Goal: Task Accomplishment & Management: Use online tool/utility

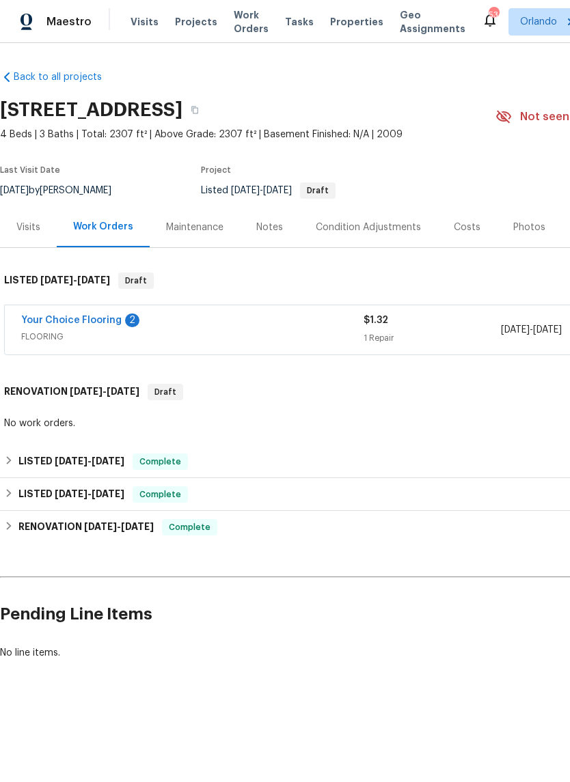
click at [284, 234] on div "Notes" at bounding box center [269, 227] width 59 height 40
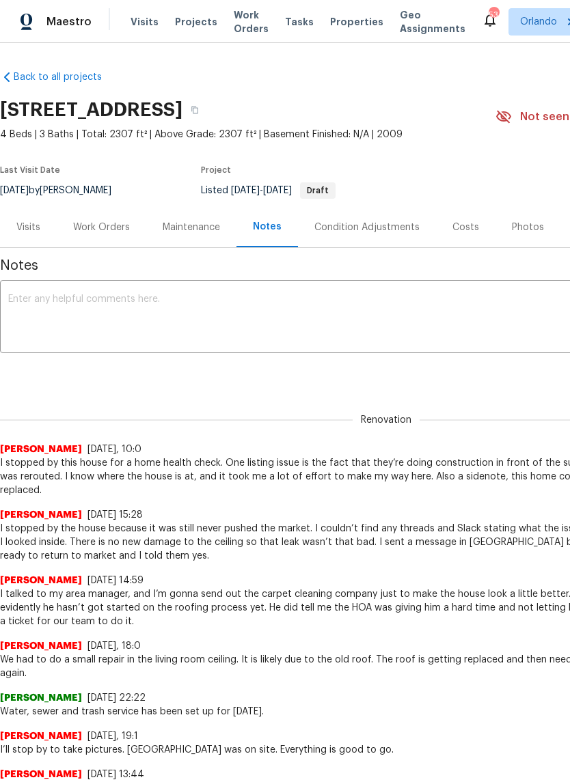
click at [23, 224] on div "Visits" at bounding box center [28, 228] width 24 height 14
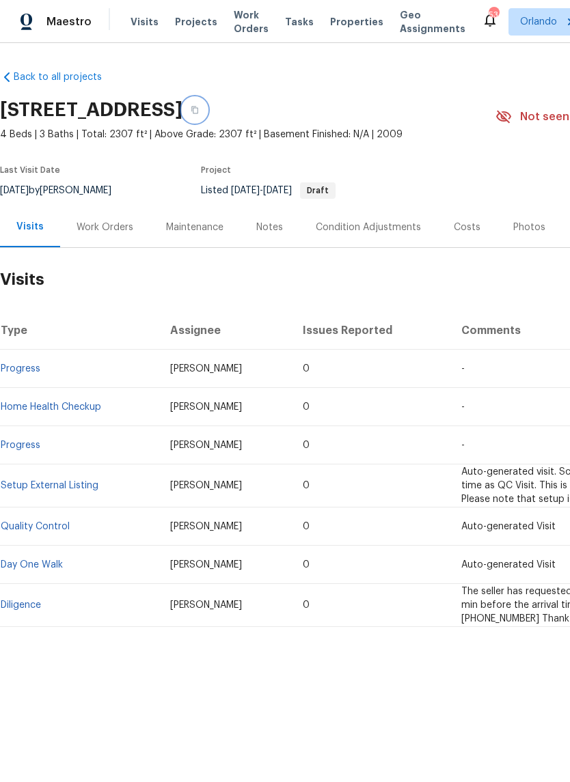
click at [207, 110] on button "button" at bounding box center [194, 110] width 25 height 25
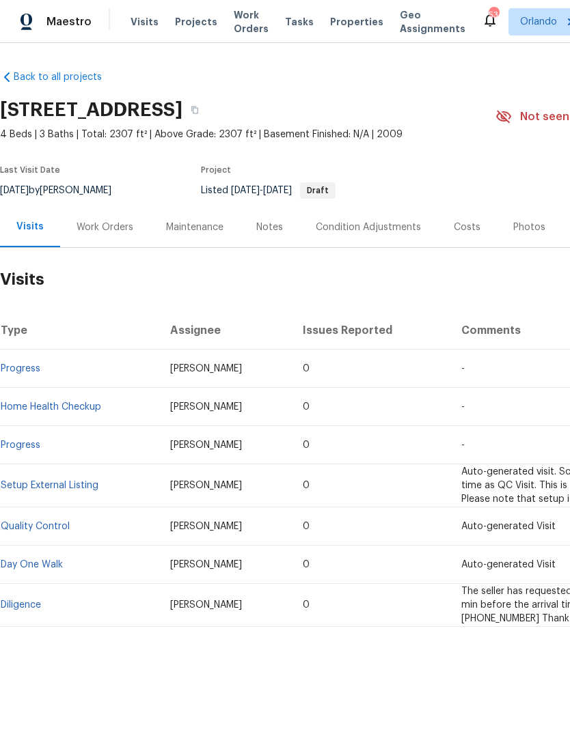
click at [130, 225] on div "Work Orders" at bounding box center [105, 227] width 90 height 40
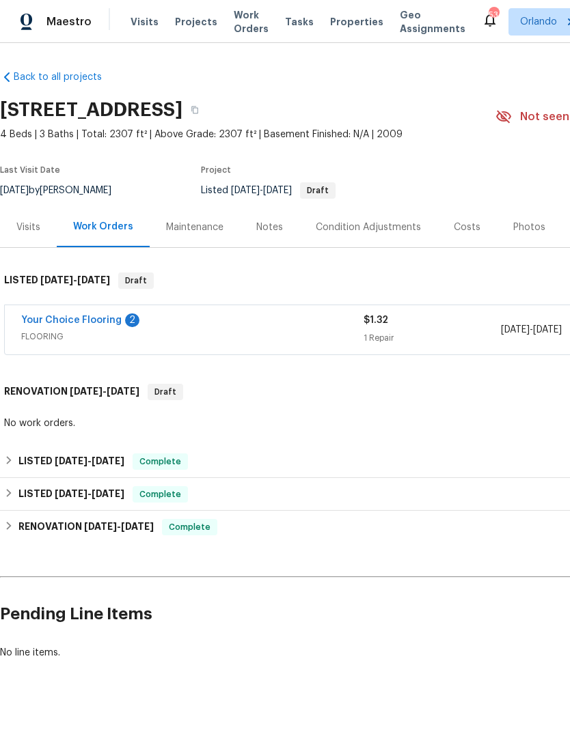
click at [61, 316] on link "Your Choice Flooring" at bounding box center [71, 321] width 100 height 10
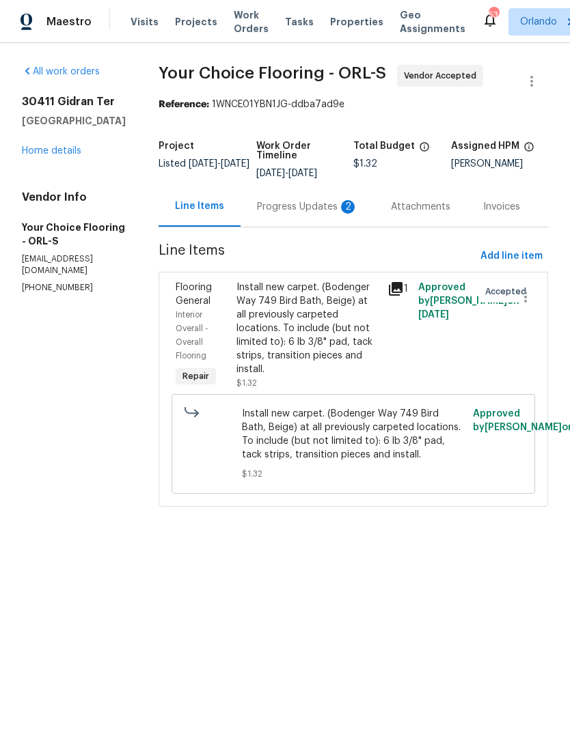
click at [336, 210] on div "Progress Updates 2" at bounding box center [307, 207] width 101 height 14
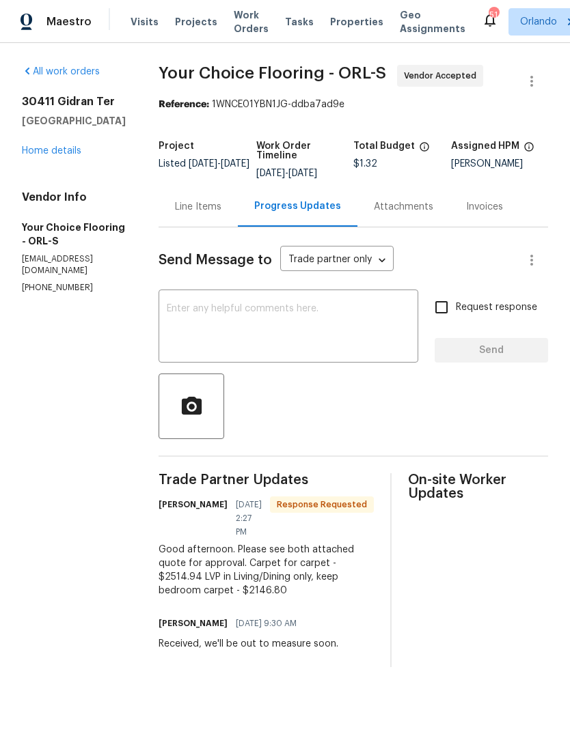
click at [199, 332] on textarea at bounding box center [288, 328] width 243 height 48
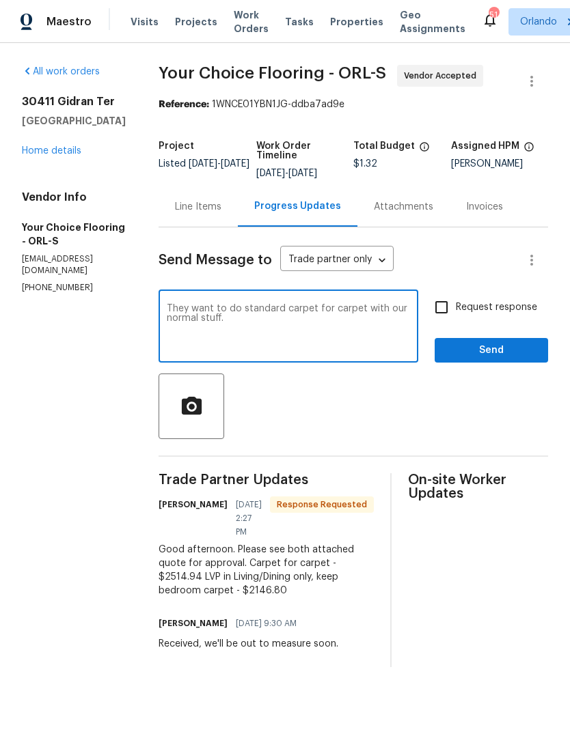
type textarea "They want to do standard carpet for carpet with our normal stuff."
click at [53, 452] on section "All work orders [STREET_ADDRESS][PERSON_NAME] Home details Vendor Info Your Cho…" at bounding box center [74, 366] width 104 height 603
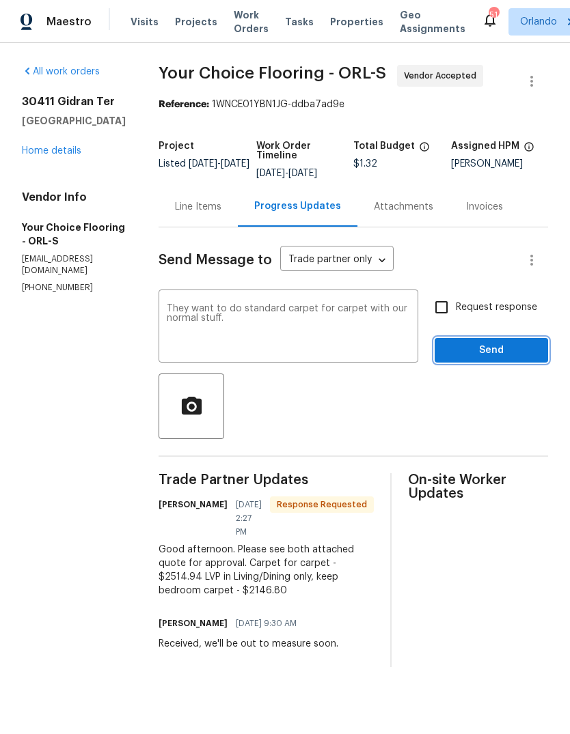
click at [512, 354] on span "Send" at bounding box center [491, 350] width 92 height 17
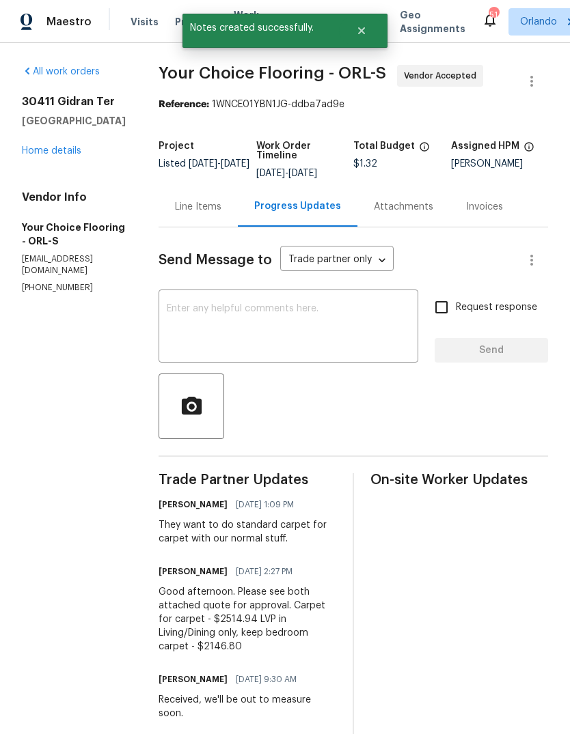
click at [217, 213] on div "Line Items" at bounding box center [198, 207] width 46 height 14
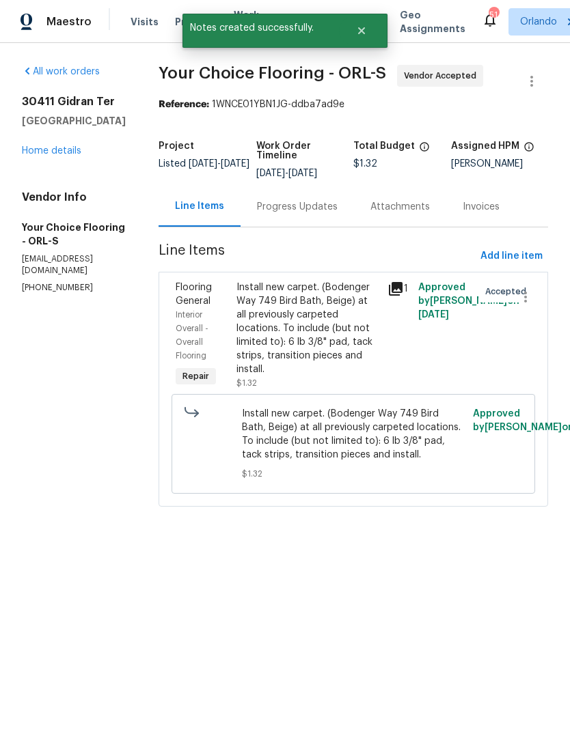
click at [245, 305] on div "Install new carpet. (Bodenger Way 749 Bird Bath, Beige) at all previously carpe…" at bounding box center [308, 336] width 152 height 118
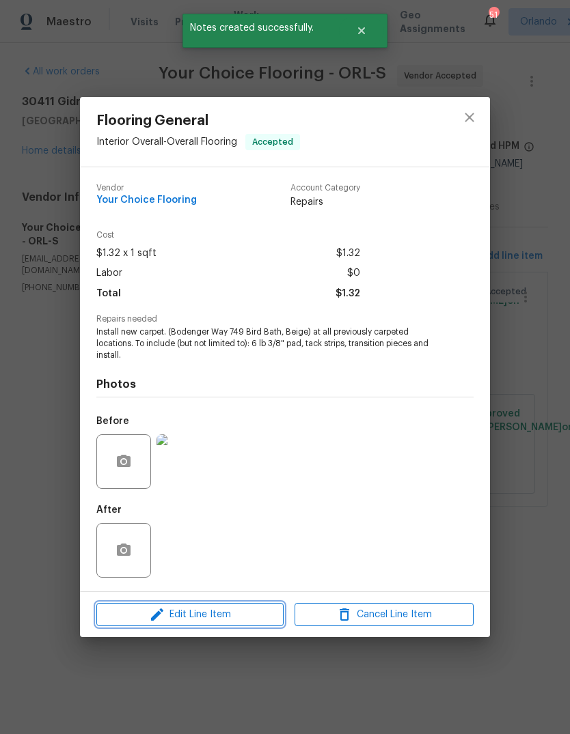
click at [234, 627] on button "Edit Line Item" at bounding box center [189, 615] width 187 height 24
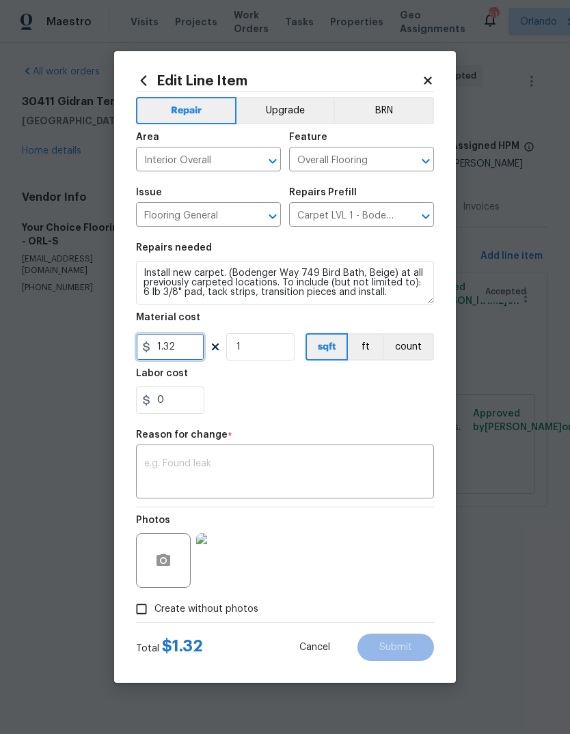
click at [177, 353] on input "1.32" at bounding box center [170, 346] width 68 height 27
type input "2514.94"
click at [167, 463] on textarea at bounding box center [284, 473] width 281 height 29
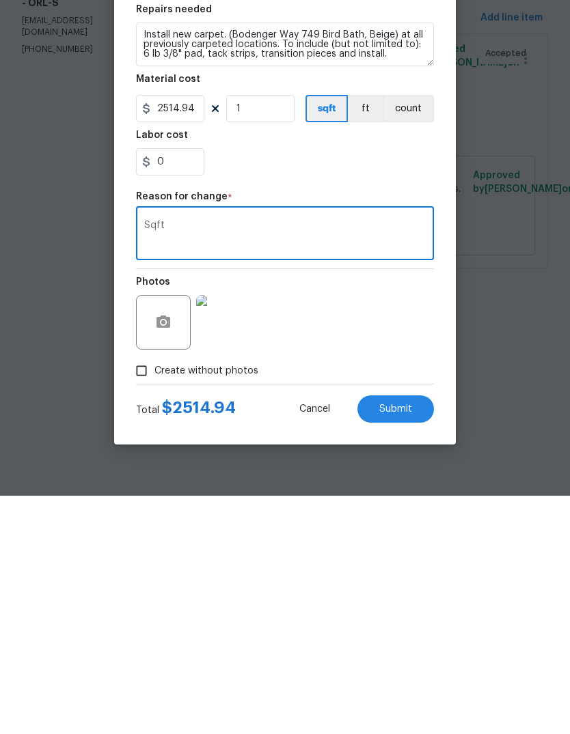
type textarea "Sqft"
click at [417, 634] on button "Submit" at bounding box center [395, 647] width 77 height 27
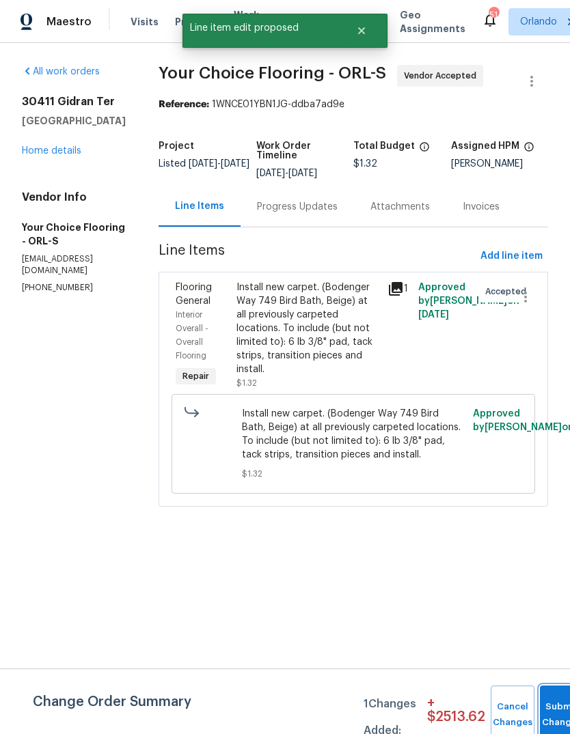
click at [555, 709] on button "Submit Changes" at bounding box center [562, 715] width 44 height 59
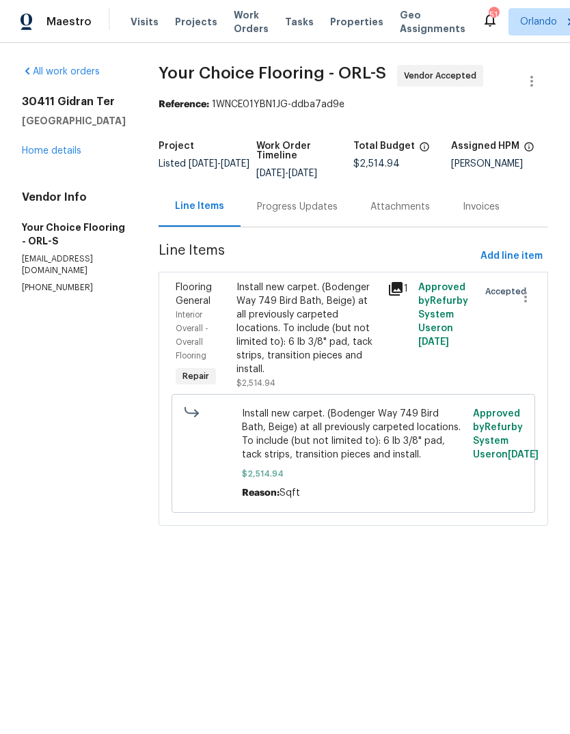
click at [289, 214] on div "Progress Updates" at bounding box center [297, 207] width 81 height 14
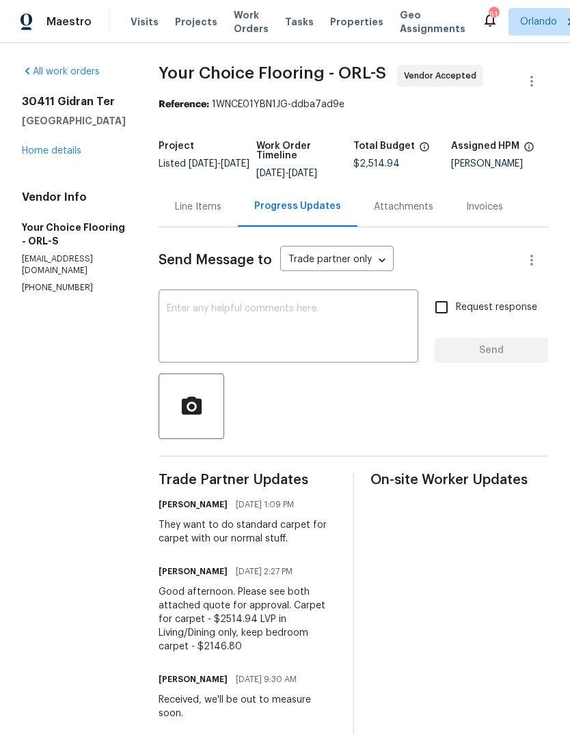
click at [221, 340] on textarea at bounding box center [288, 328] width 243 height 48
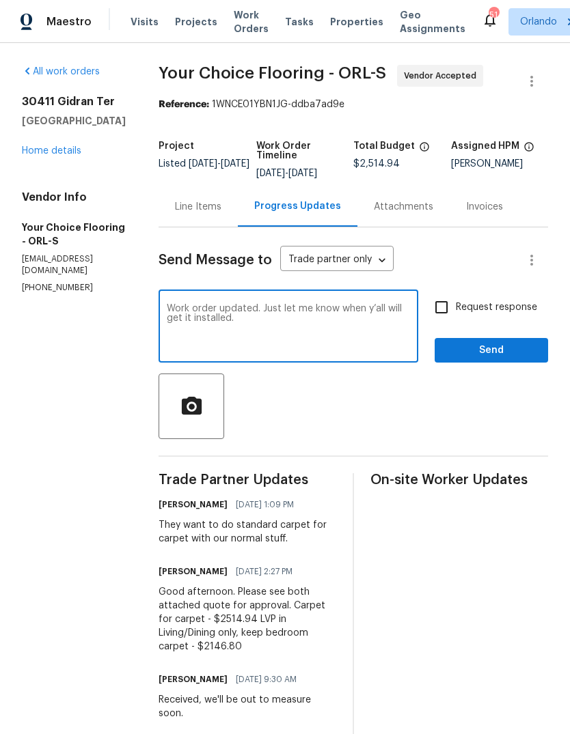
type textarea "Work order updated. Just let me know when y’all will get it installed."
click at [529, 359] on span "Send" at bounding box center [491, 350] width 92 height 17
